Goal: Check status

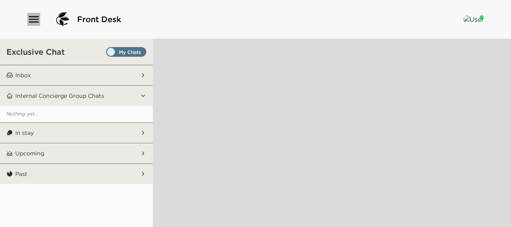
click at [36, 18] on icon "button" at bounding box center [33, 19] width 13 height 13
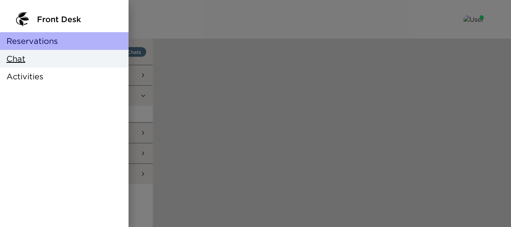
click at [32, 35] on span "Reservations" at bounding box center [31, 40] width 51 height 11
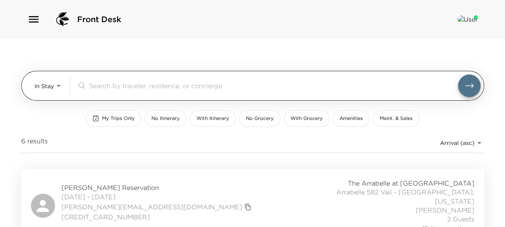
click at [60, 88] on body "Front Desk In Stay In-Stay ​ My Trips Only No Itinerary With Itinerary No Groce…" at bounding box center [252, 113] width 505 height 227
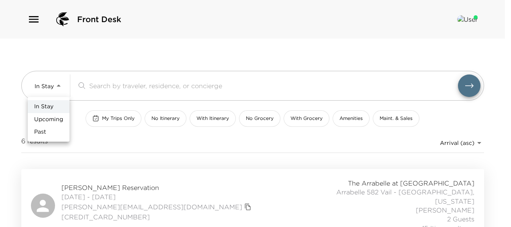
click at [45, 130] on span "Past" at bounding box center [40, 132] width 12 height 8
type input "Past"
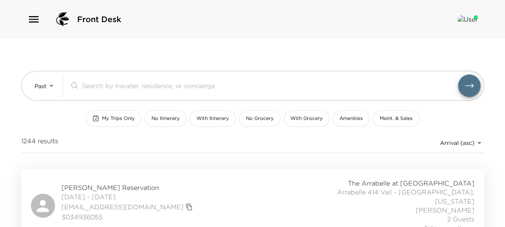
click at [461, 146] on body "Front Desk Past Past ​ My Trips Only No Itinerary With Itinerary No Grocery Wit…" at bounding box center [252, 113] width 505 height 227
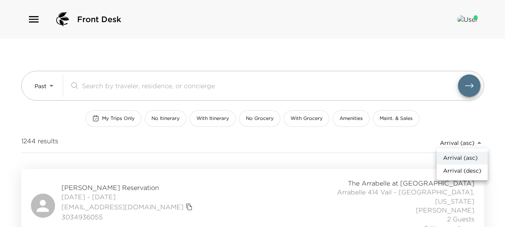
click at [448, 172] on span "Arrival (desc)" at bounding box center [462, 171] width 38 height 8
type input "reservations_prod_arrival_desc"
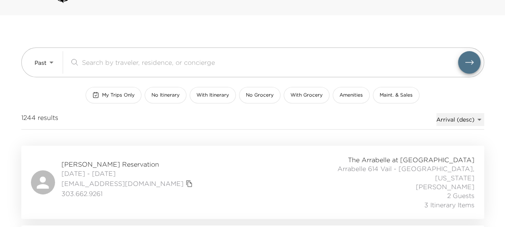
scroll to position [40, 0]
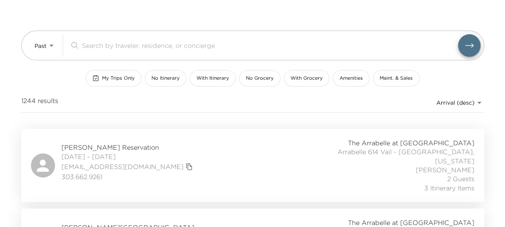
click at [121, 81] on button "My Trips Only" at bounding box center [114, 78] width 56 height 16
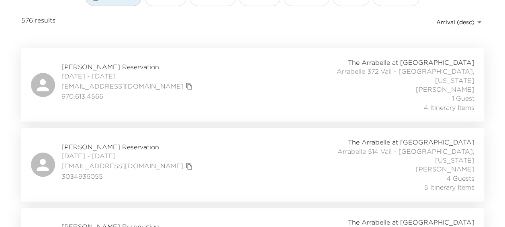
scroll to position [0, 0]
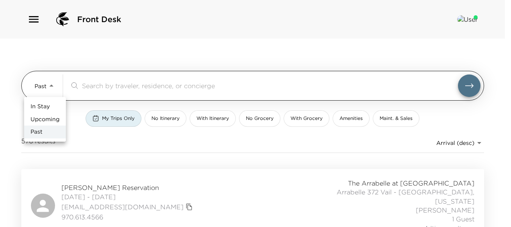
click at [51, 84] on body "Front Desk Past Past ​ My Trips Only No Itinerary With Itinerary No Grocery Wit…" at bounding box center [255, 113] width 511 height 227
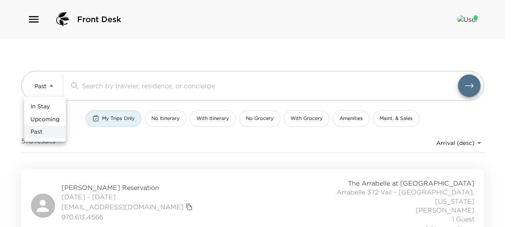
click at [52, 116] on span "Upcoming" at bounding box center [45, 119] width 29 height 8
type input "Upcoming"
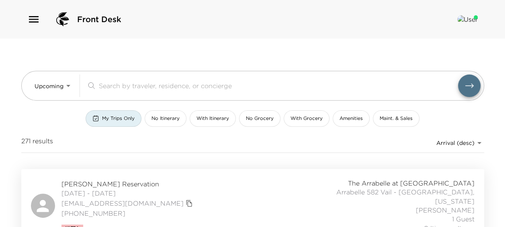
click at [451, 144] on body "Front Desk Upcoming Upcoming ​ My Trips Only No Itinerary With Itinerary No Gro…" at bounding box center [252, 113] width 505 height 227
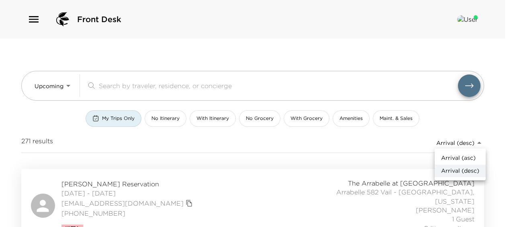
click at [451, 156] on span "Arrival (asc)" at bounding box center [458, 158] width 35 height 8
type input "reservations_prod_arrival_asc"
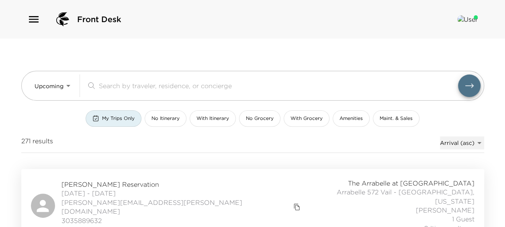
scroll to position [80, 0]
